Goal: Download file/media

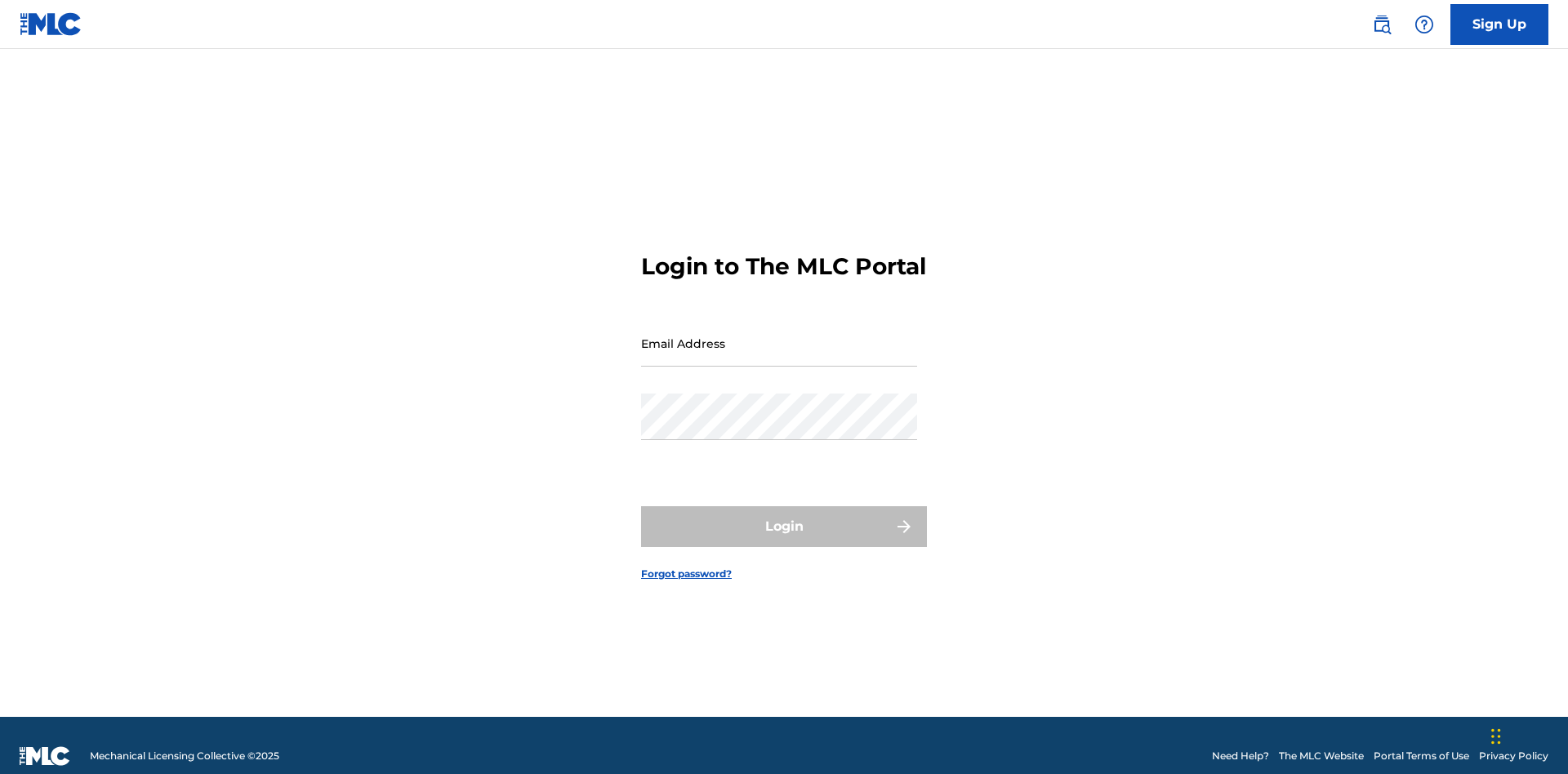
scroll to position [22, 0]
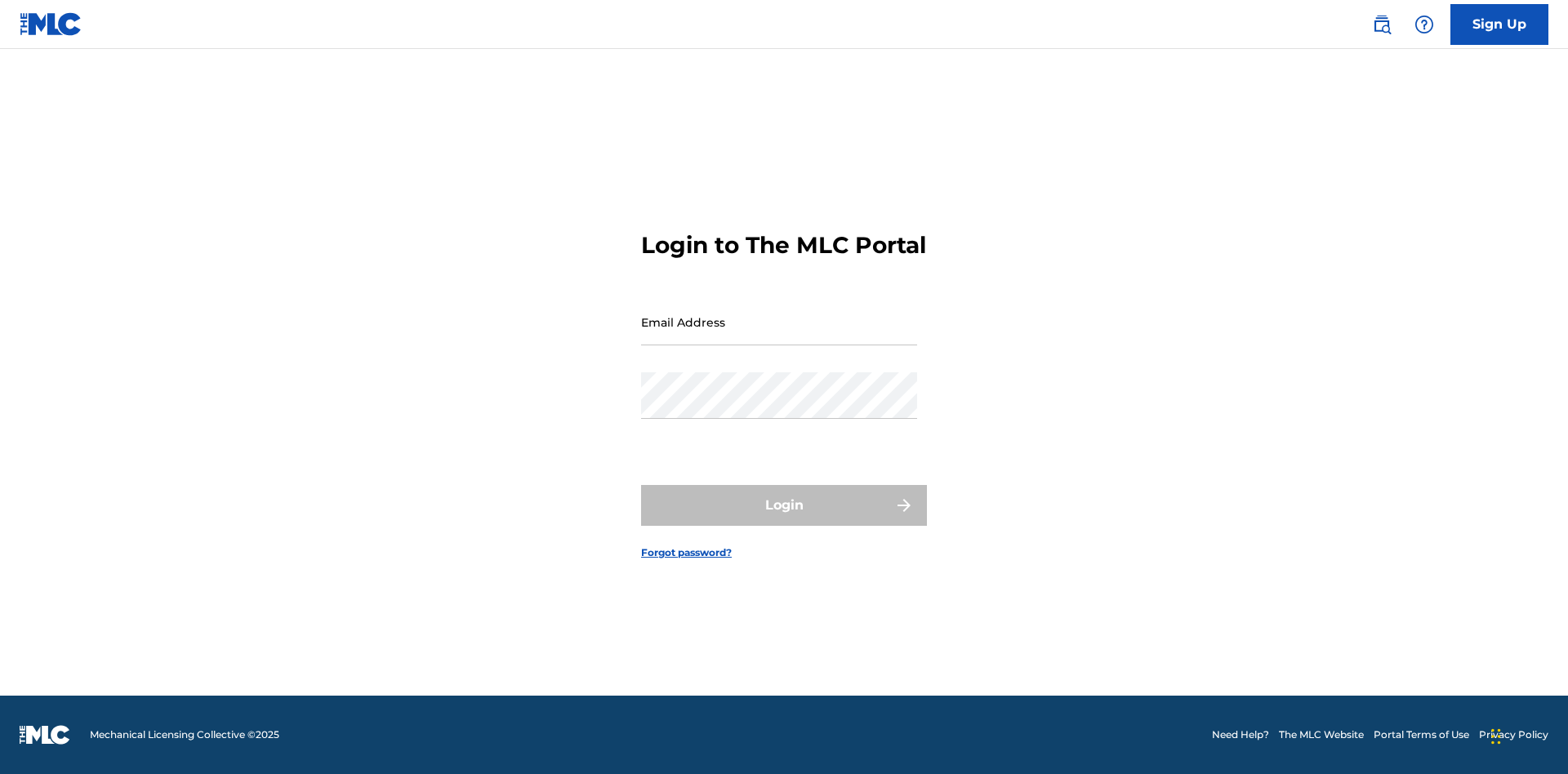
click at [779, 335] on input "Email Address" at bounding box center [779, 321] width 276 height 46
type input "[EMAIL_ADDRESS][DOMAIN_NAME]"
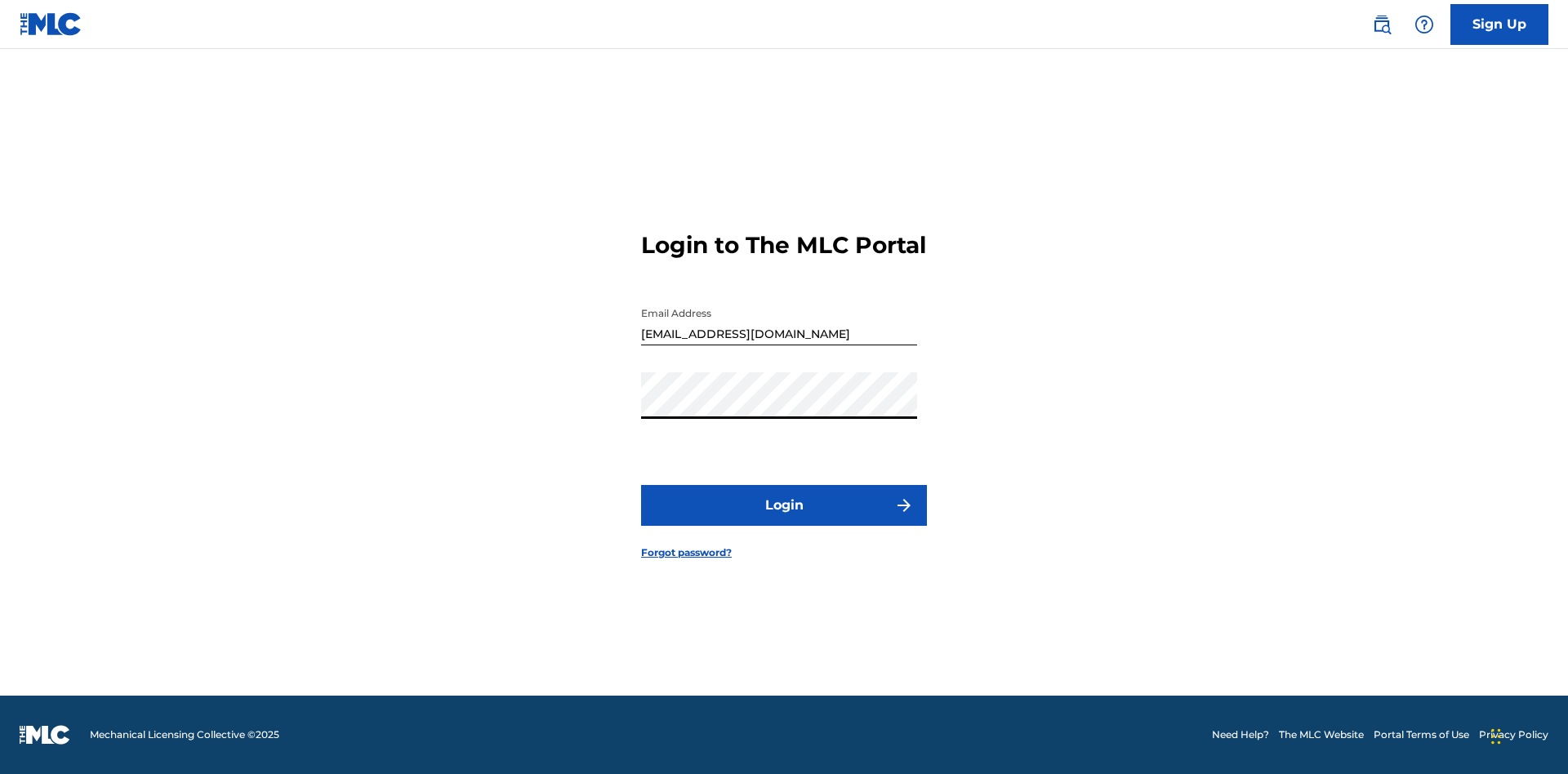
click at [784, 520] on button "Login" at bounding box center [784, 505] width 286 height 40
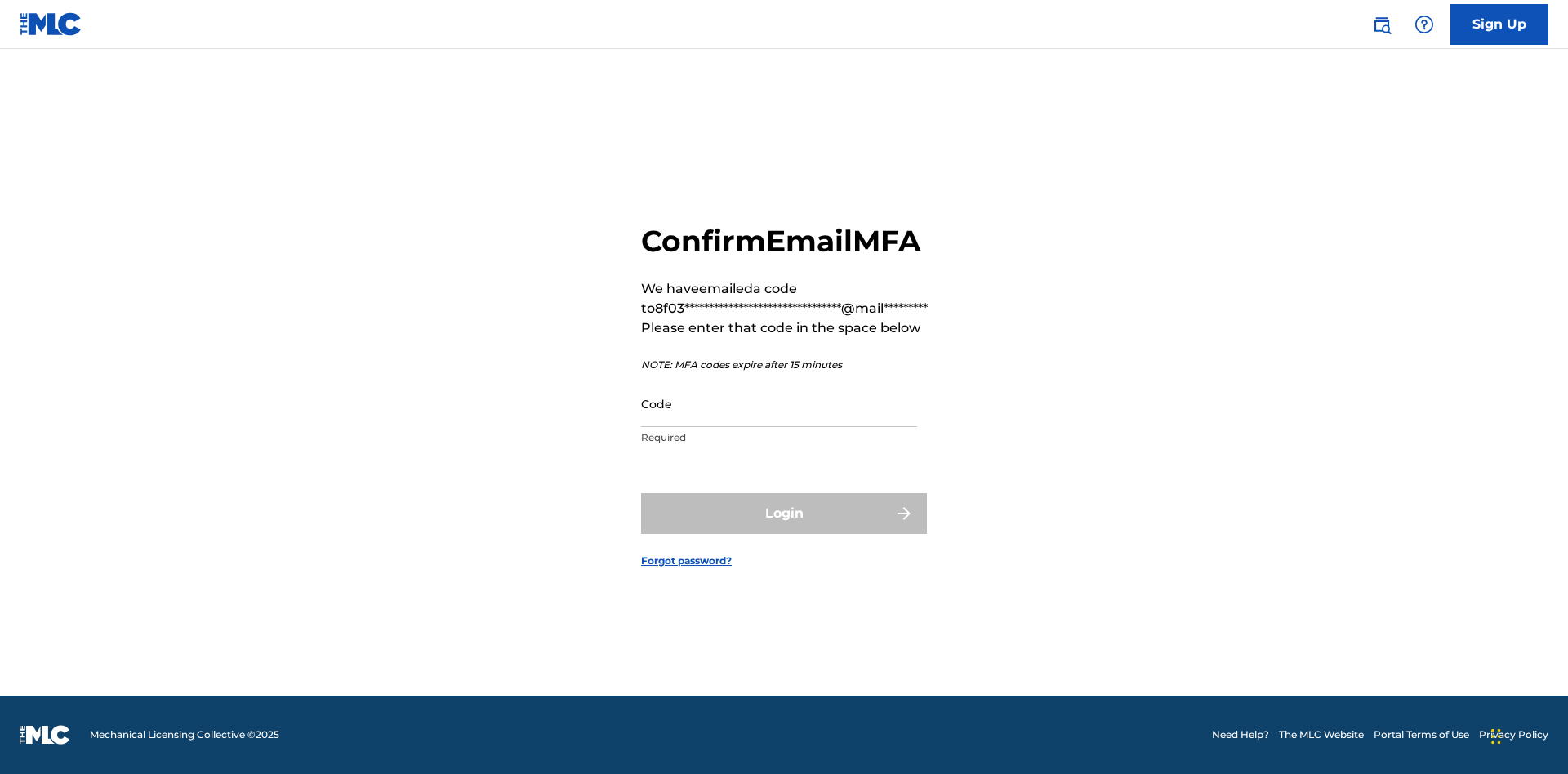
click at [779, 403] on input "Code" at bounding box center [779, 403] width 276 height 46
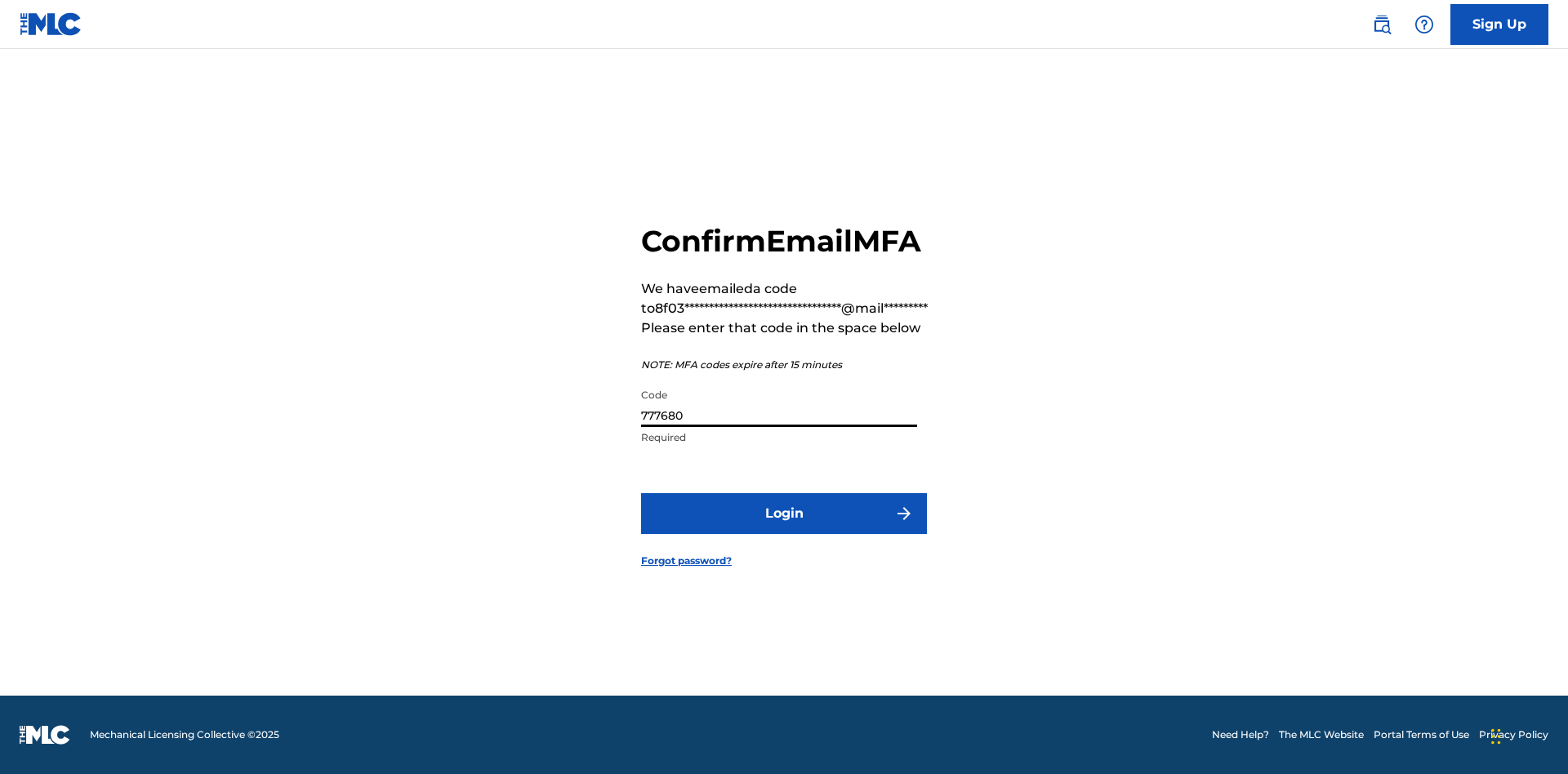
type input "777680"
click at [784, 513] on button "Login" at bounding box center [784, 513] width 286 height 40
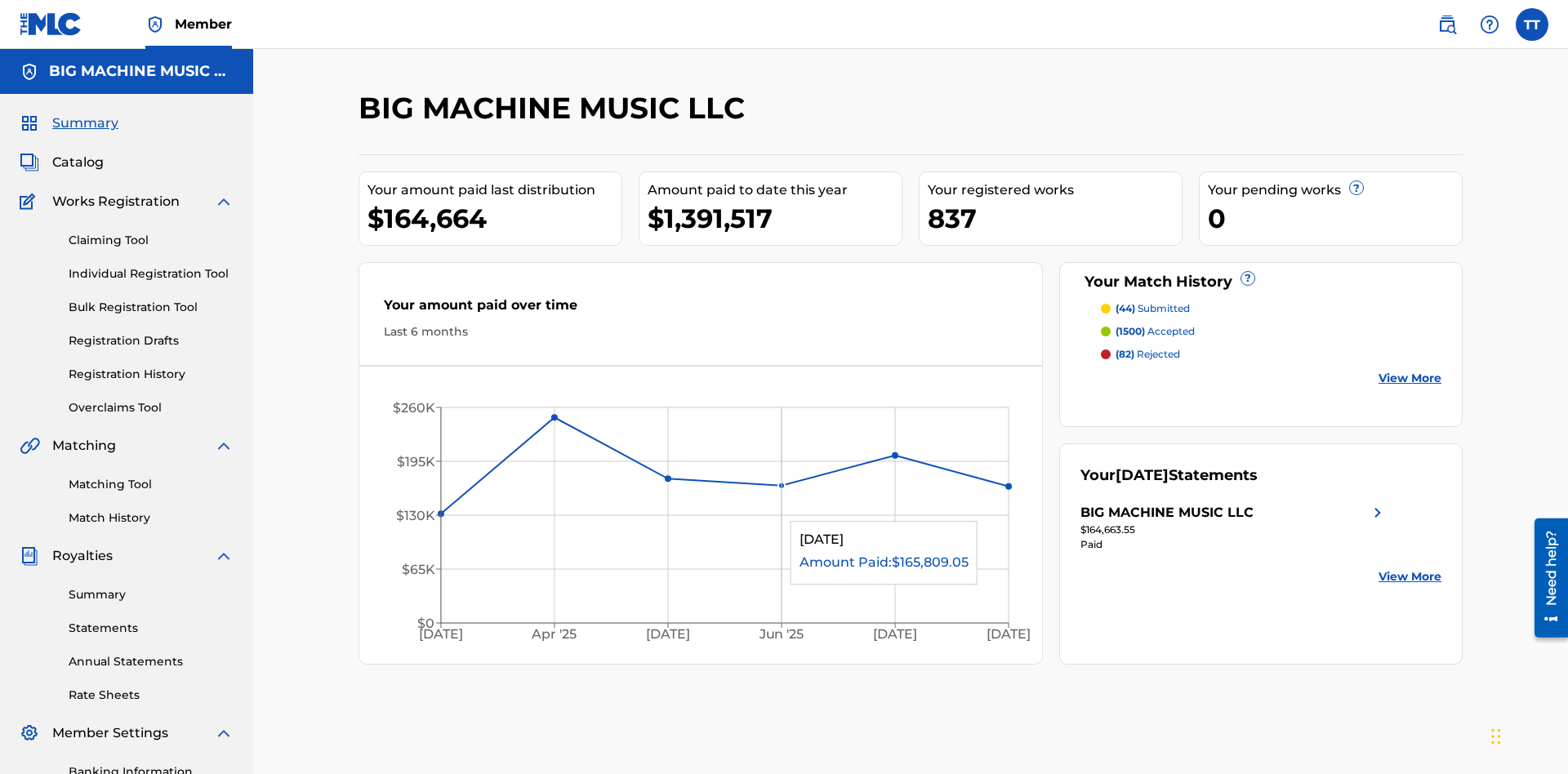
scroll to position [238, 0]
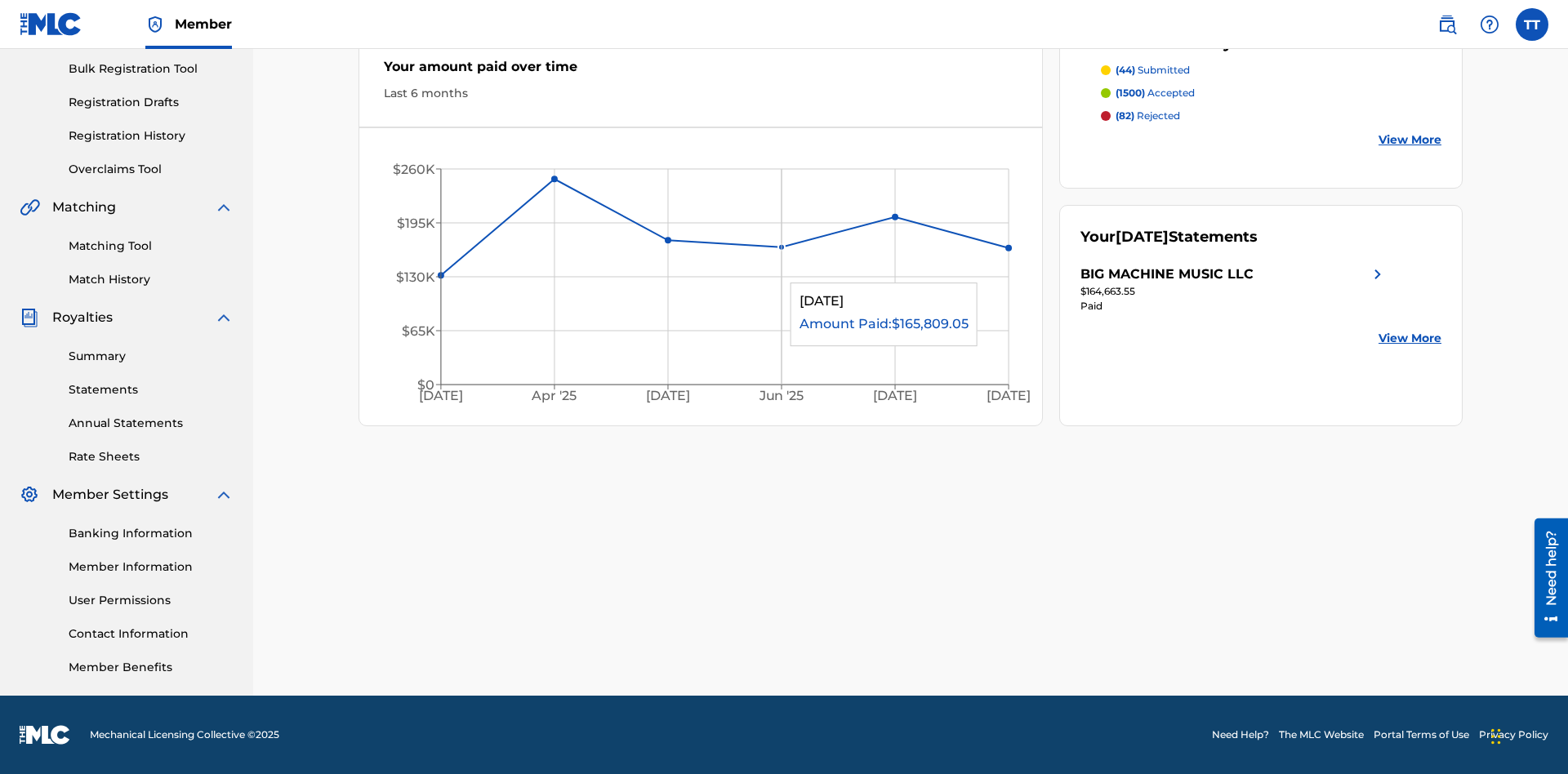
click at [151, 280] on link "Match History" at bounding box center [151, 280] width 165 height 17
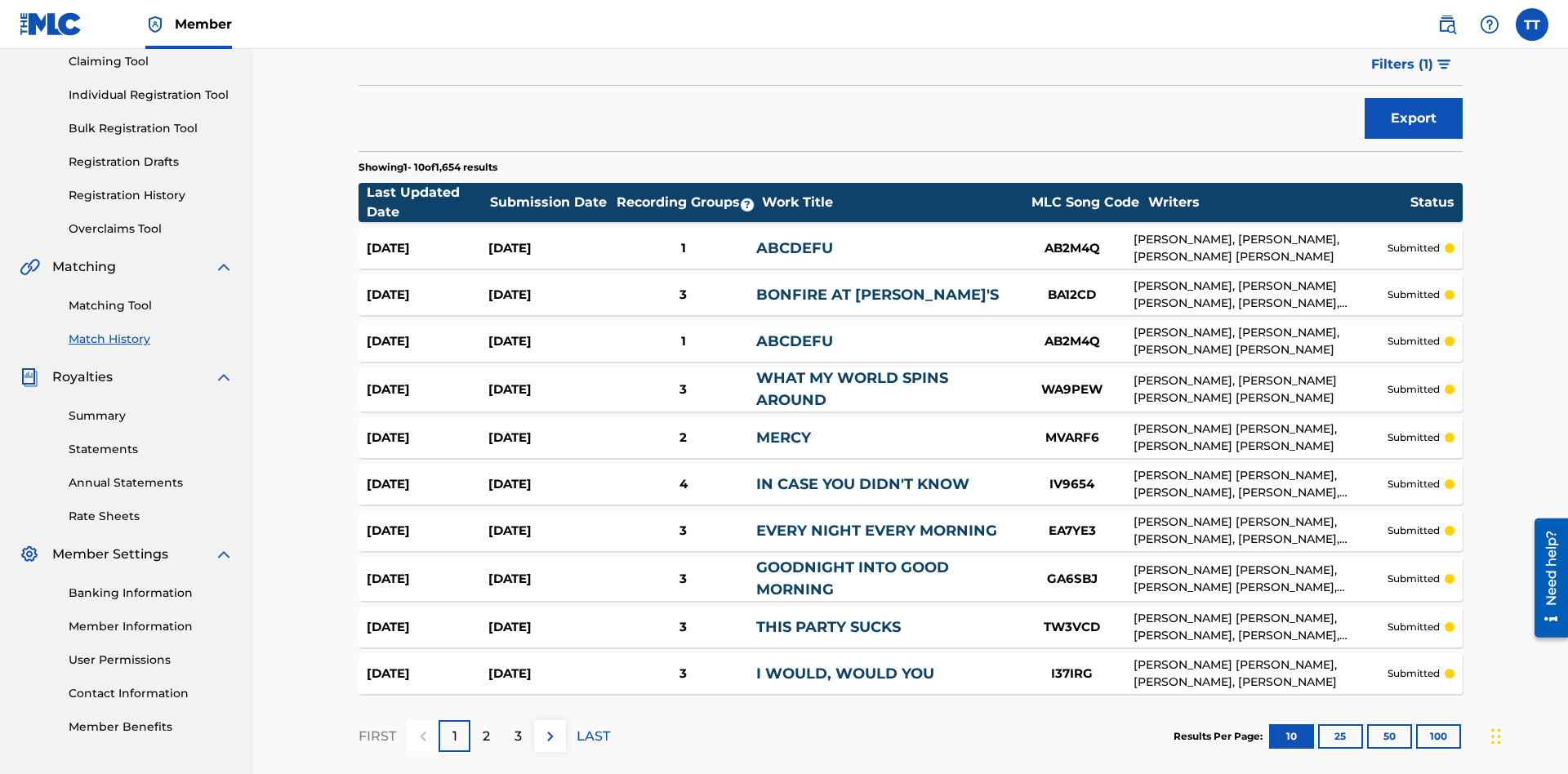
click at [1414, 119] on button "Export" at bounding box center [1414, 118] width 98 height 40
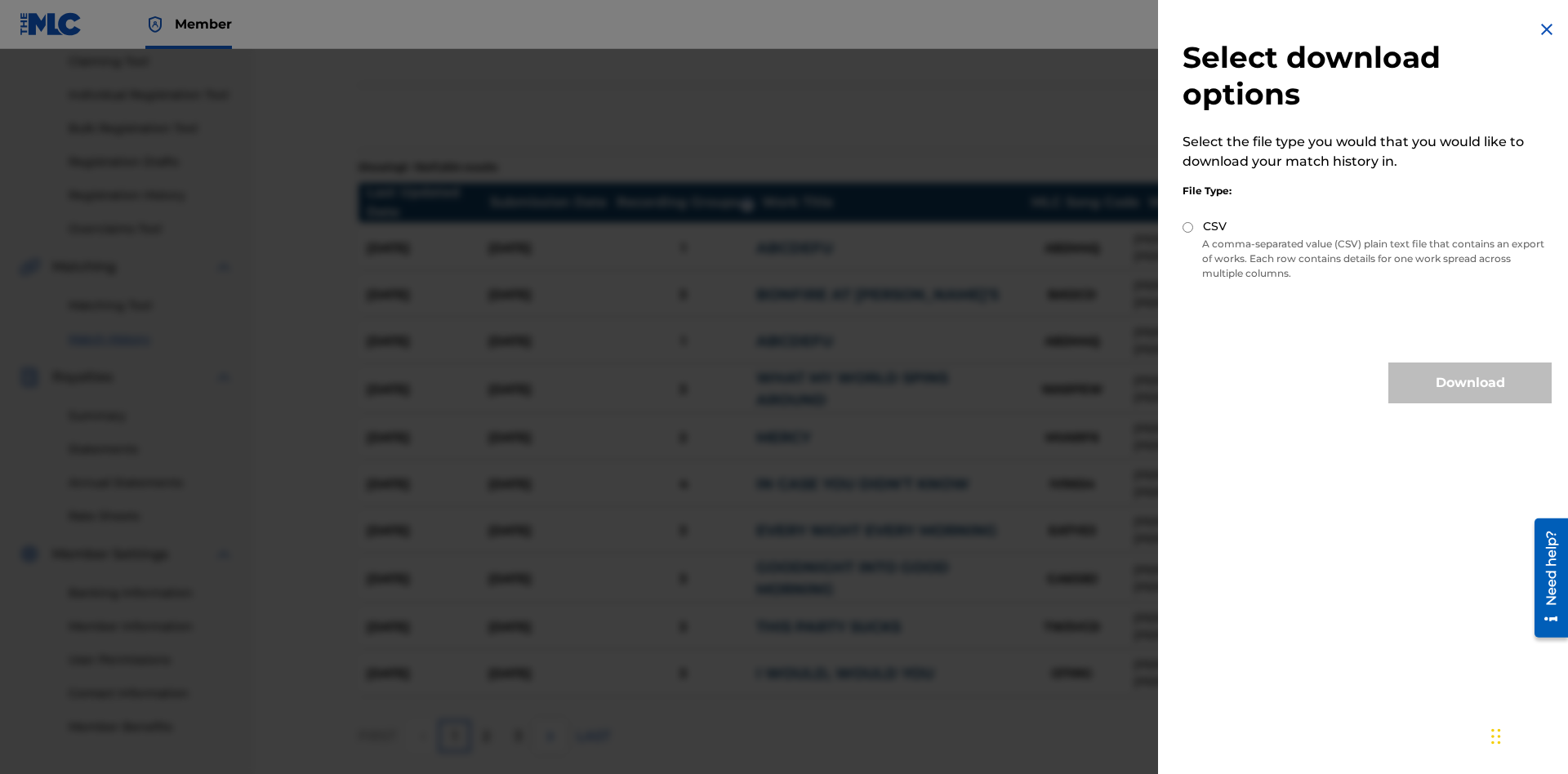
scroll to position [262, 0]
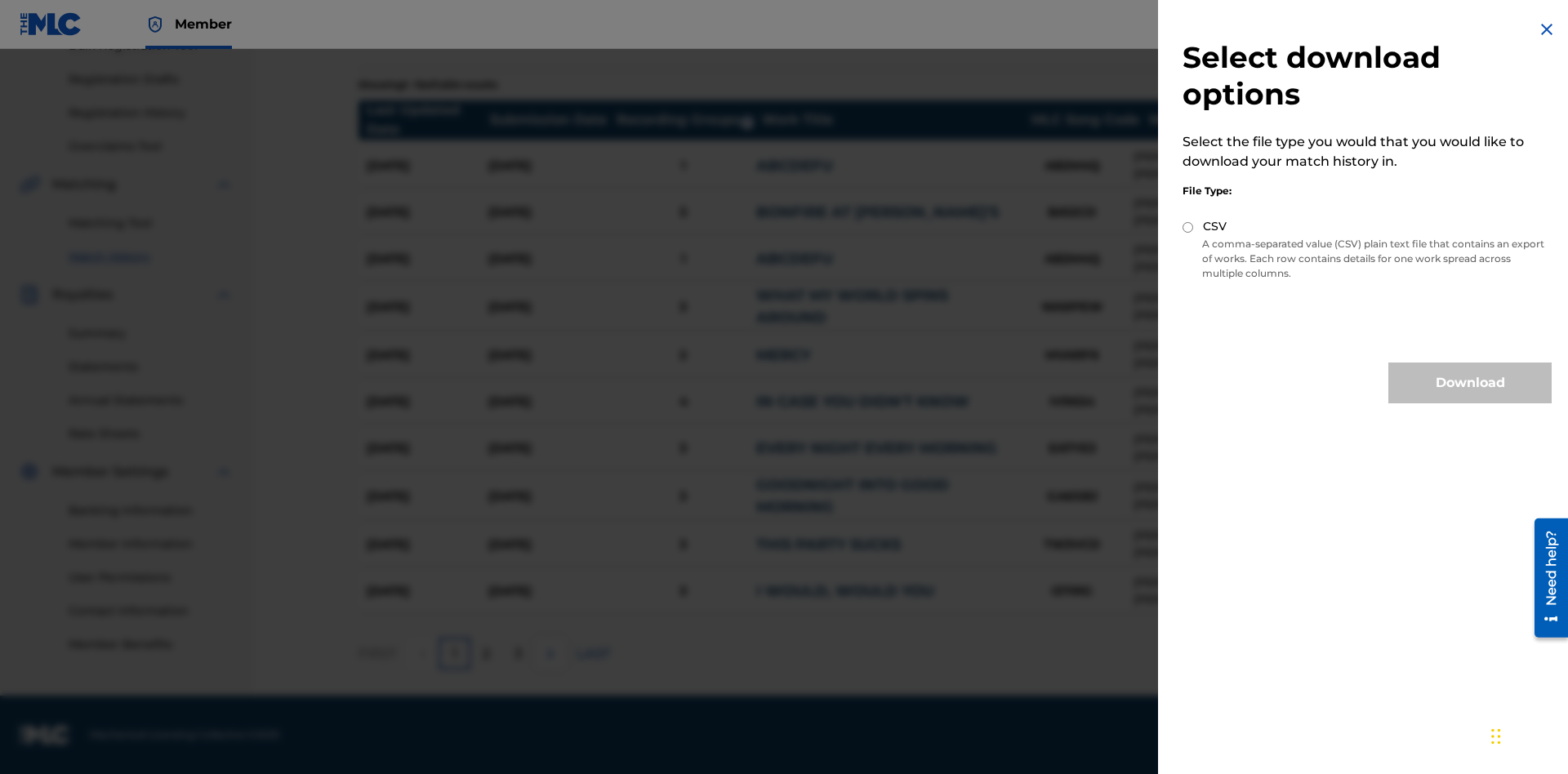
click at [1188, 227] on input "CSV" at bounding box center [1188, 227] width 10 height 10
radio input "true"
click at [1470, 383] on button "Download" at bounding box center [1469, 382] width 163 height 40
